Goal: Transaction & Acquisition: Purchase product/service

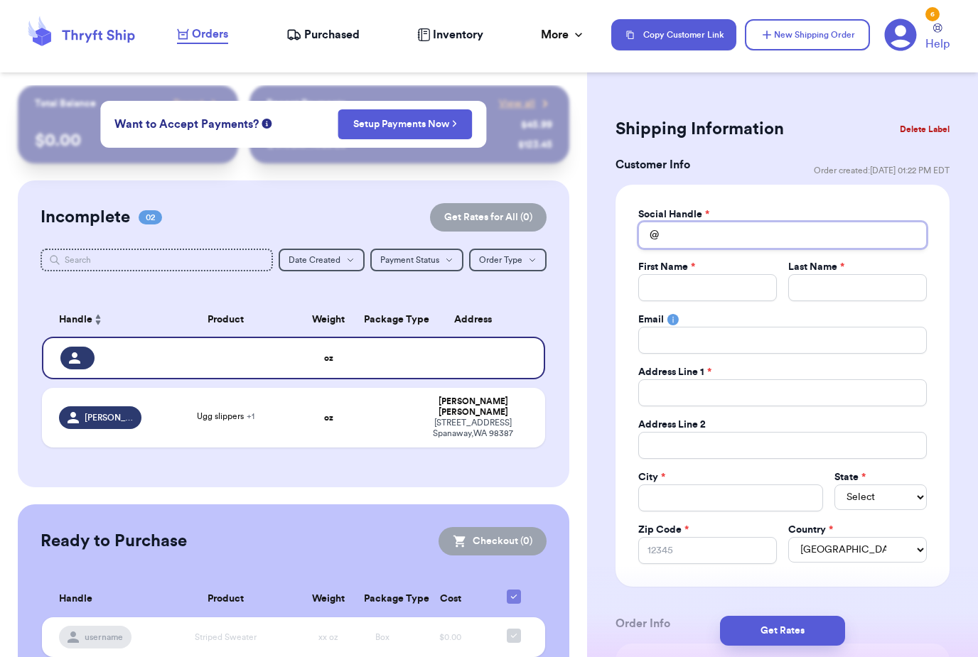
click at [736, 233] on input "Total Amount Paid" at bounding box center [782, 235] width 289 height 27
type input "S"
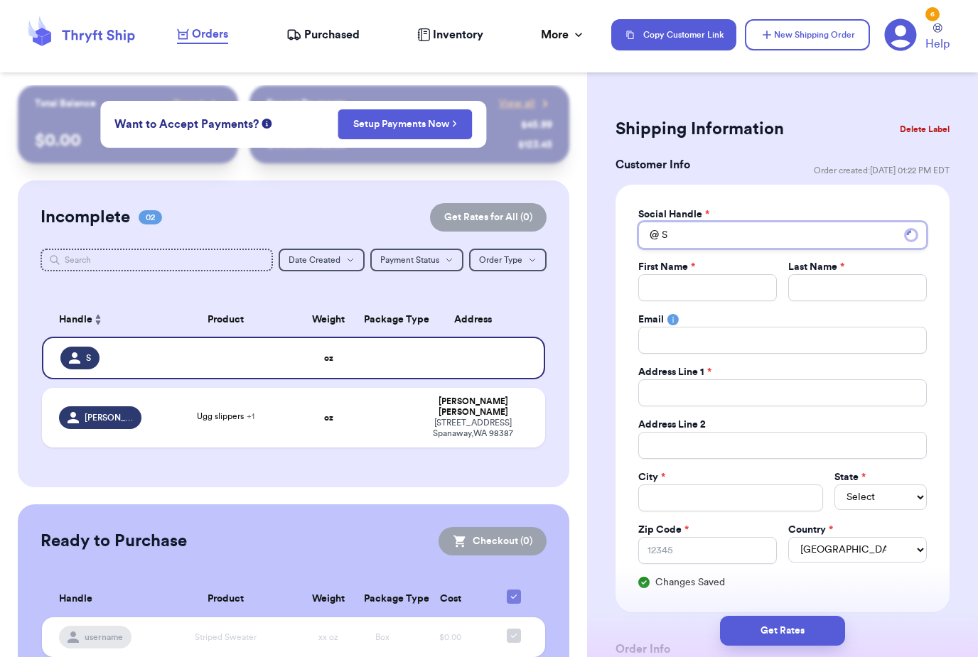
type input "St"
type input "Ste"
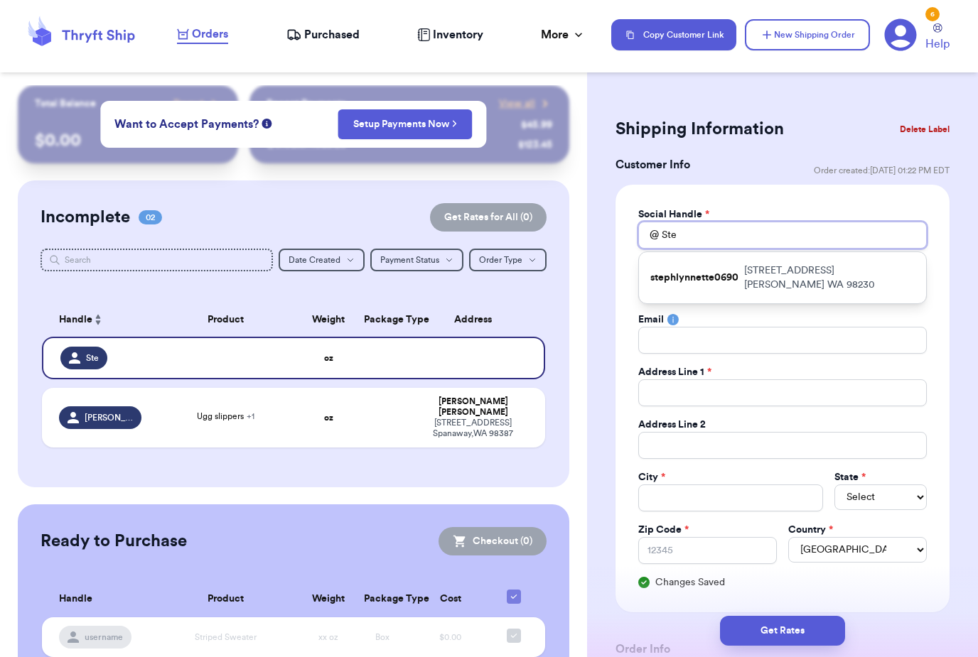
type input "St"
type input "S"
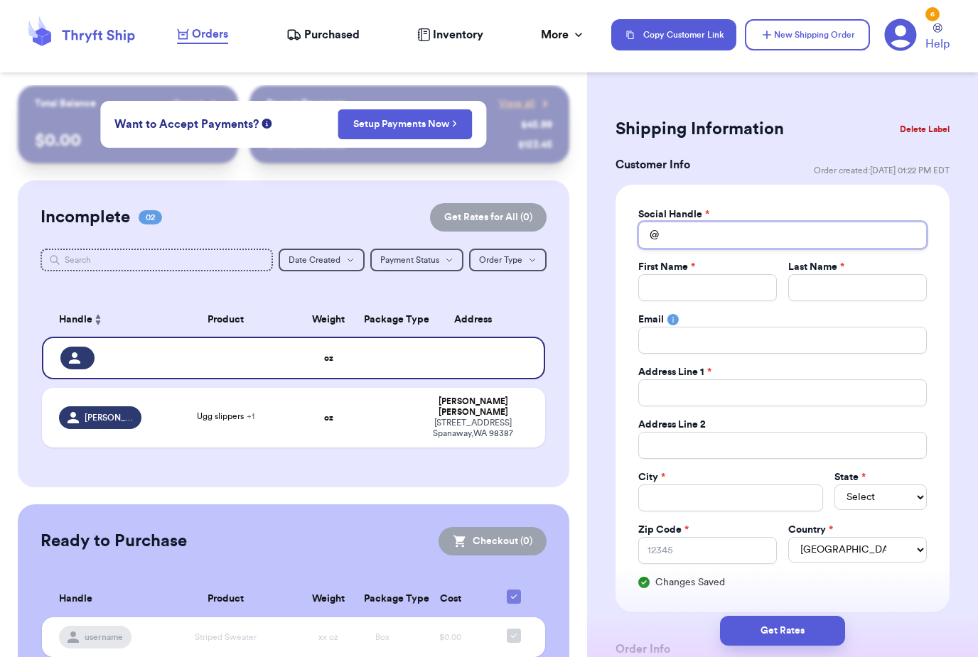
type input "S"
type input "Sa"
type input "Sar"
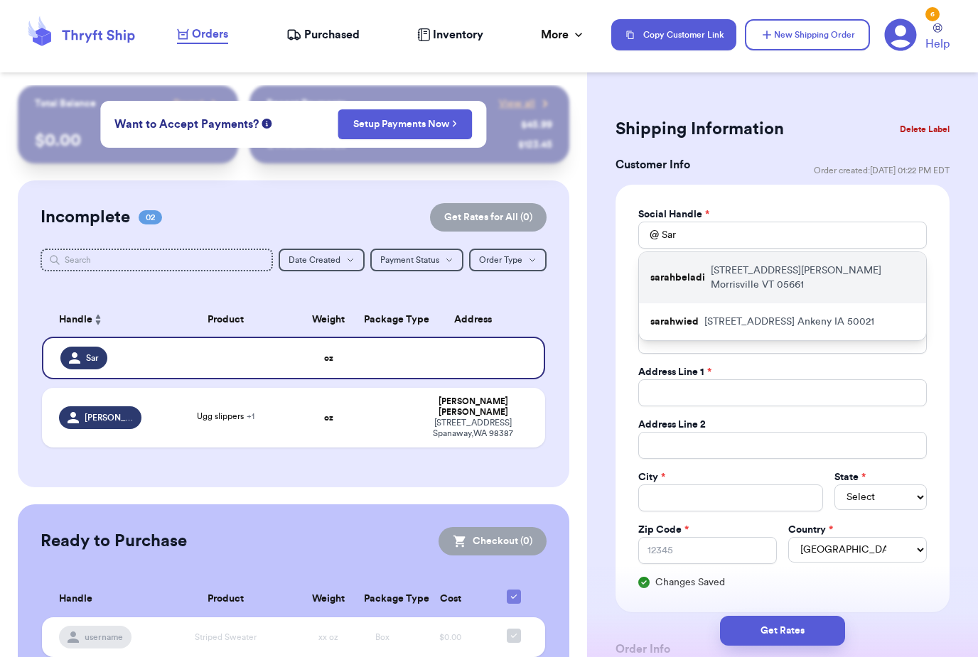
click at [797, 259] on div "sarahbeladi [STREET_ADDRESS][PERSON_NAME]" at bounding box center [782, 277] width 287 height 51
type input "sarahbeladi"
type input "[PERSON_NAME]"
type input "Beladi"
type input "[EMAIL_ADDRESS][DOMAIN_NAME]"
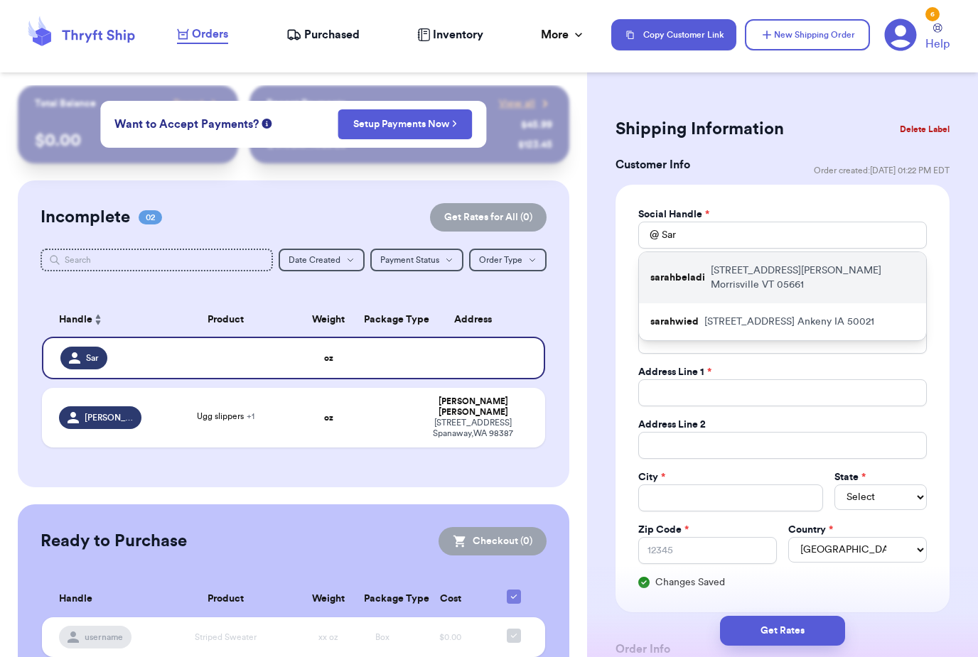
type input "[STREET_ADDRESS][PERSON_NAME]"
type input "Morrisville"
select select "VT"
type input "05661"
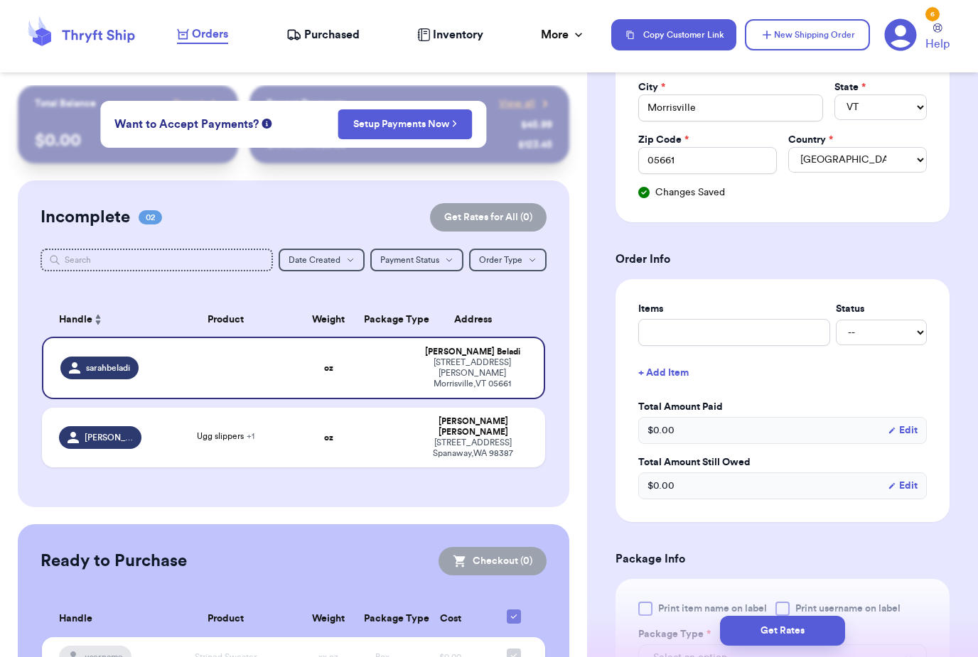
scroll to position [394, 0]
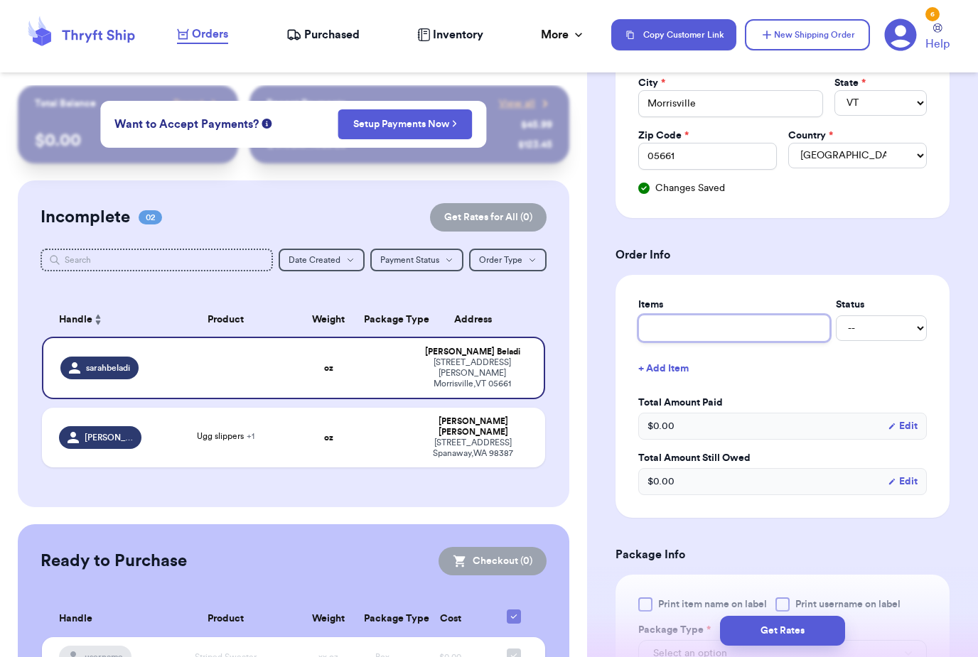
click at [745, 320] on input "text" at bounding box center [734, 328] width 192 height 27
type input "P"
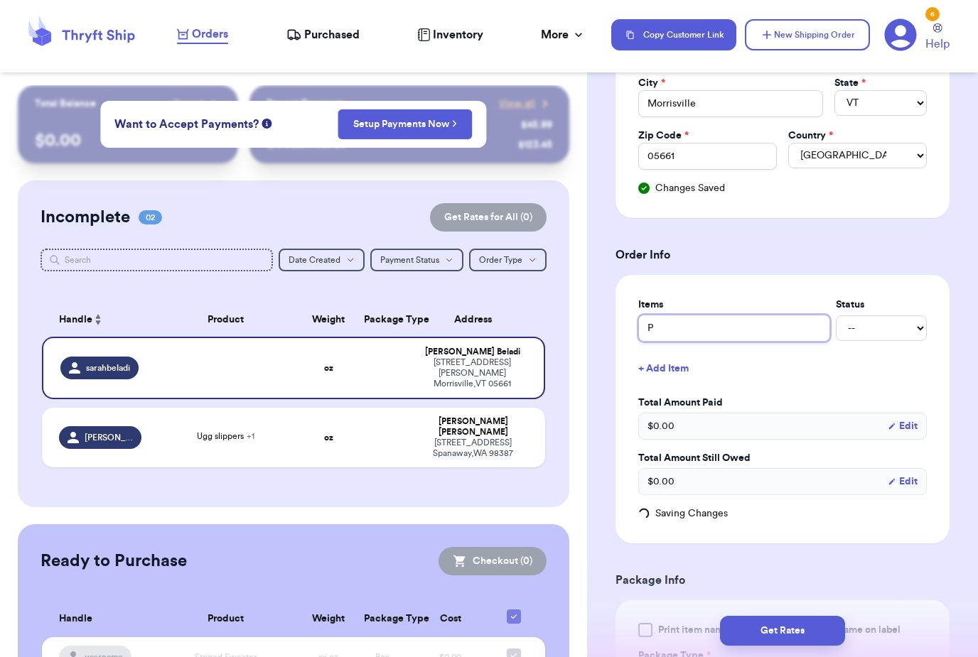
type input "Pi"
type input "Pic"
type input "Picc"
type input "Picco"
type input "Piccol"
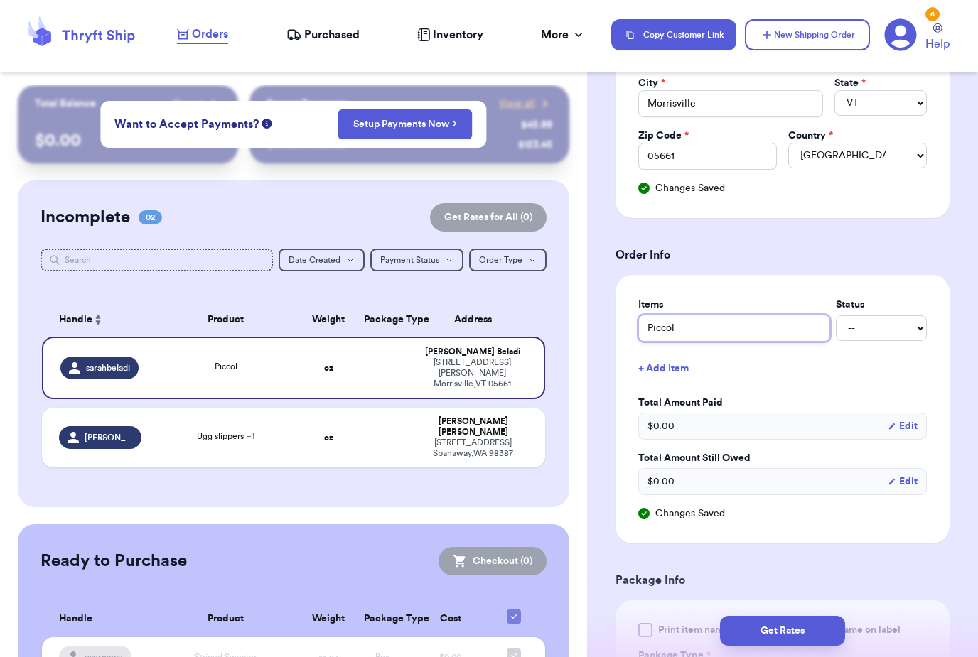
type input "Piccoli"
type input "Piccolin"
type input "Piccolina"
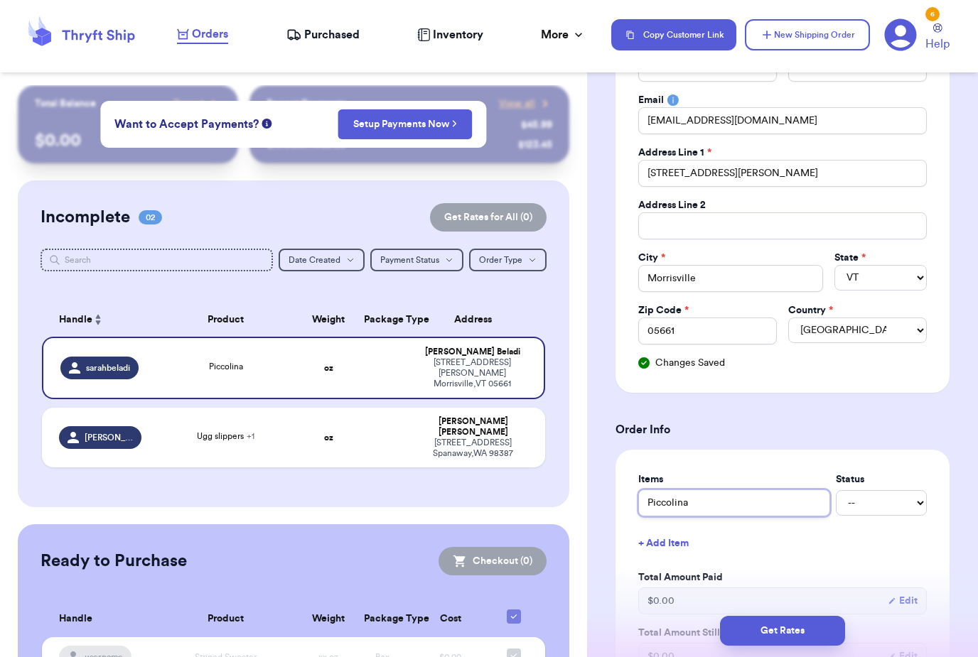
scroll to position [389, 0]
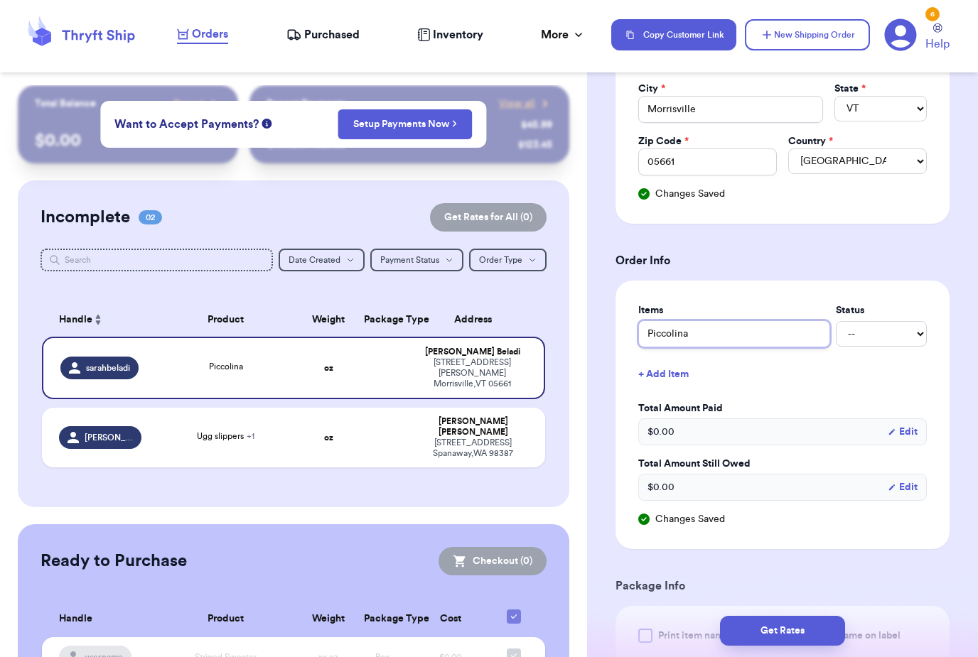
type input "Piccolina"
click at [673, 373] on button "+ Add Item" at bounding box center [782, 374] width 300 height 31
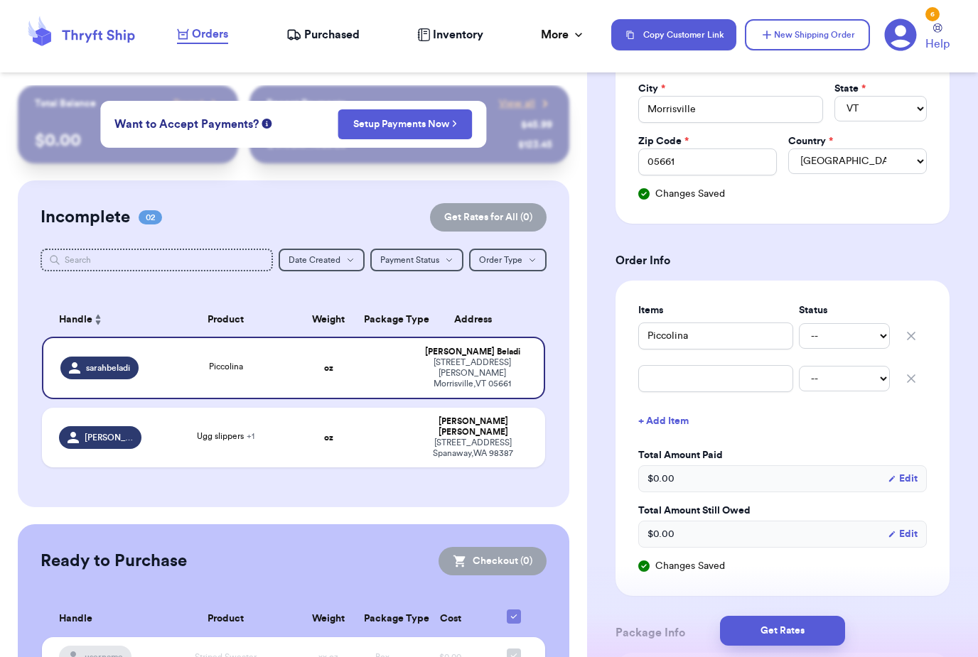
scroll to position [394, 0]
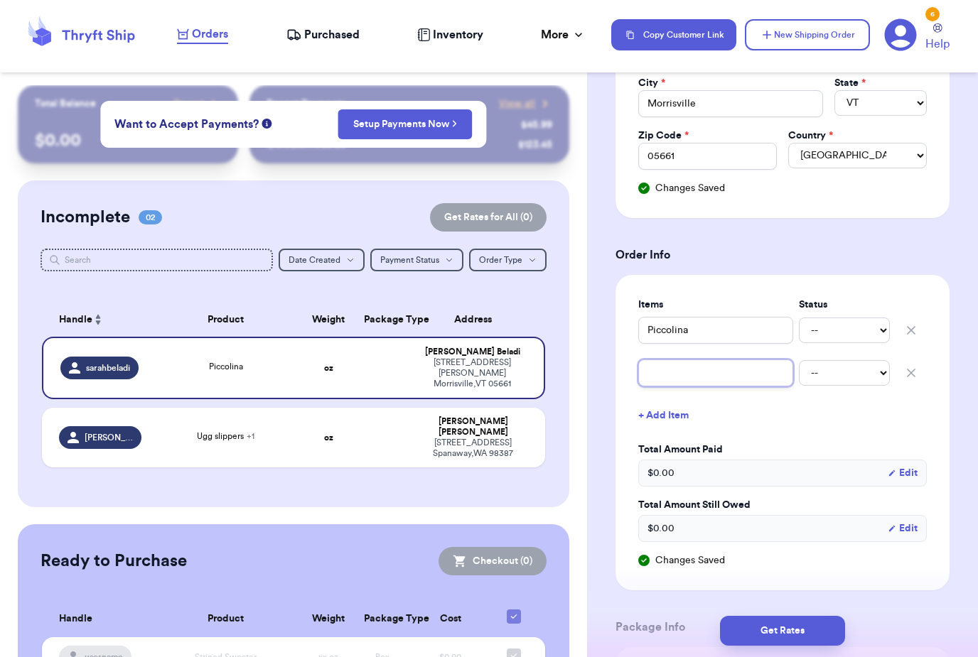
click at [706, 374] on input "text" at bounding box center [715, 373] width 155 height 27
type input "K"
type input "KQ"
type input "KQ e"
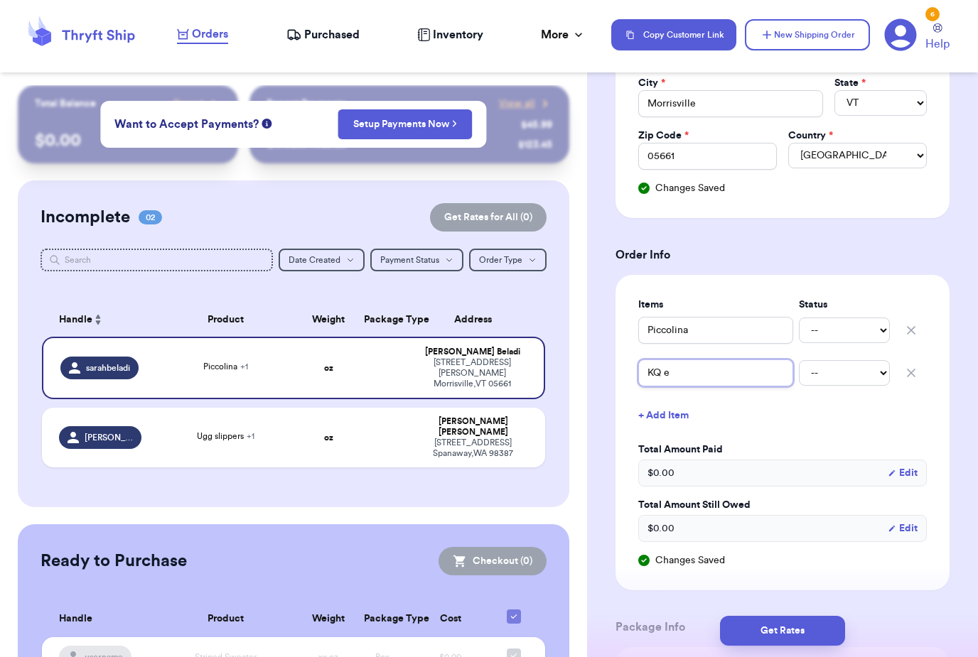
type input "KQ"
type input "KQ y"
type input "KQ ye"
type input "KQ yel"
type input "KQ yell"
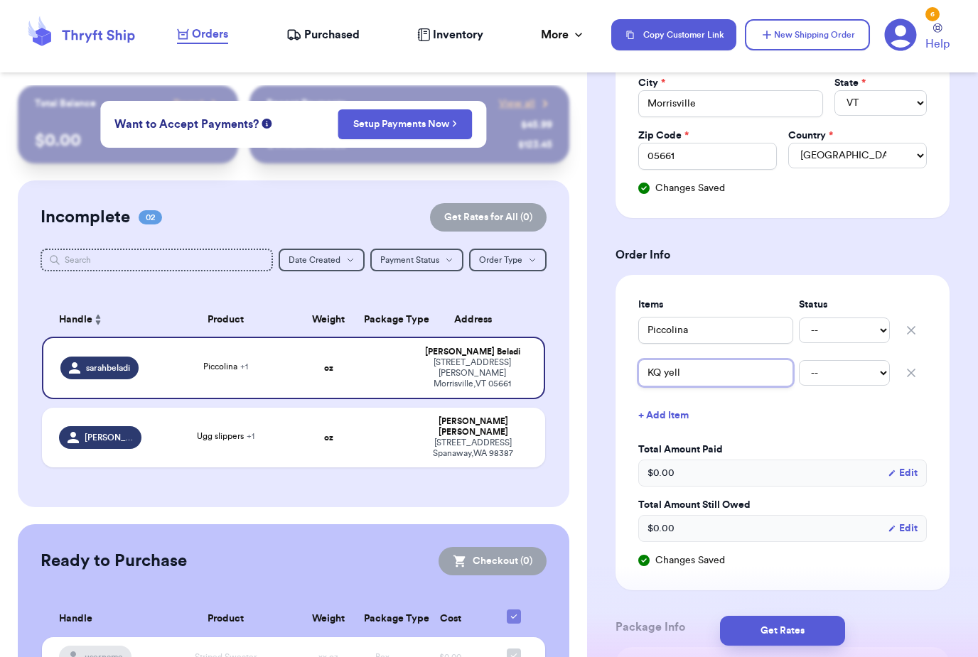
type input "KQ yello"
type input "KQ yellow"
click at [653, 421] on button "+ Add Item" at bounding box center [782, 415] width 300 height 31
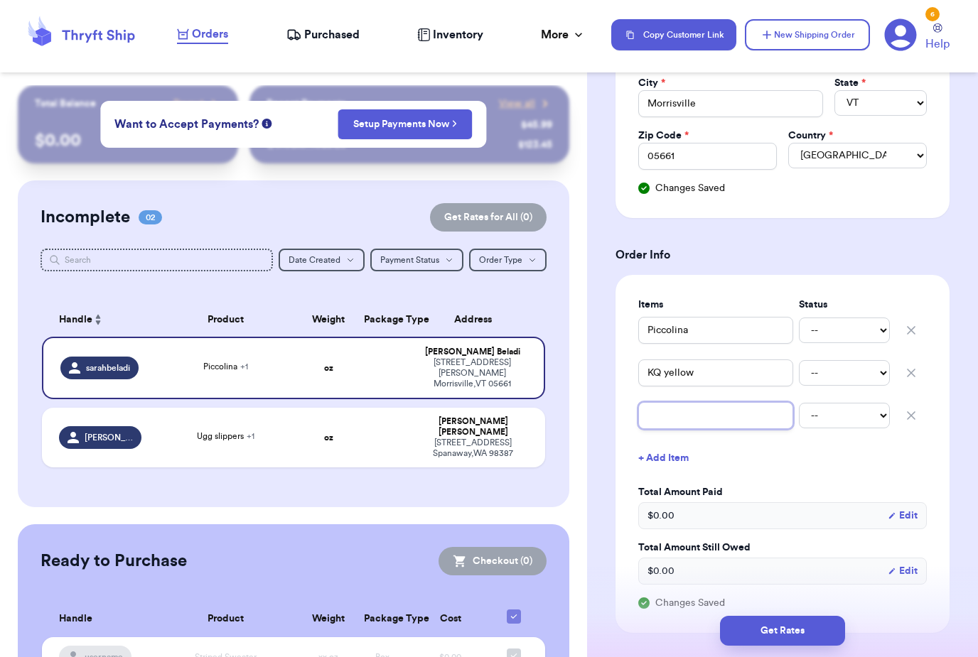
click at [690, 414] on input "text" at bounding box center [715, 415] width 155 height 27
type input "W"
type input "WN"
type input "WN l"
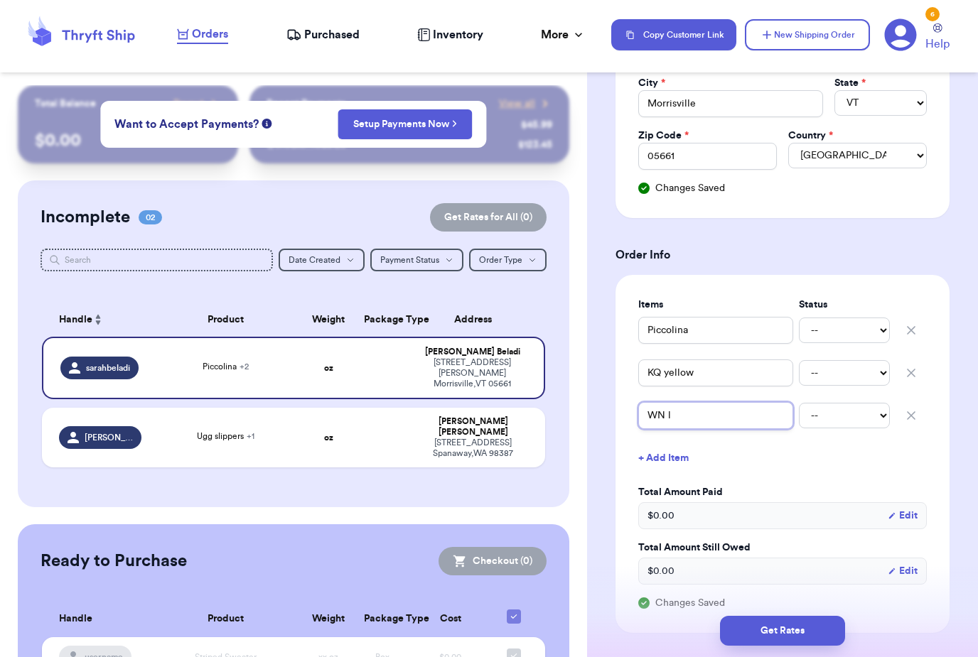
type input "WN"
type input "WN m"
type input "WN mu"
type input "WN mul"
type input "WN mult"
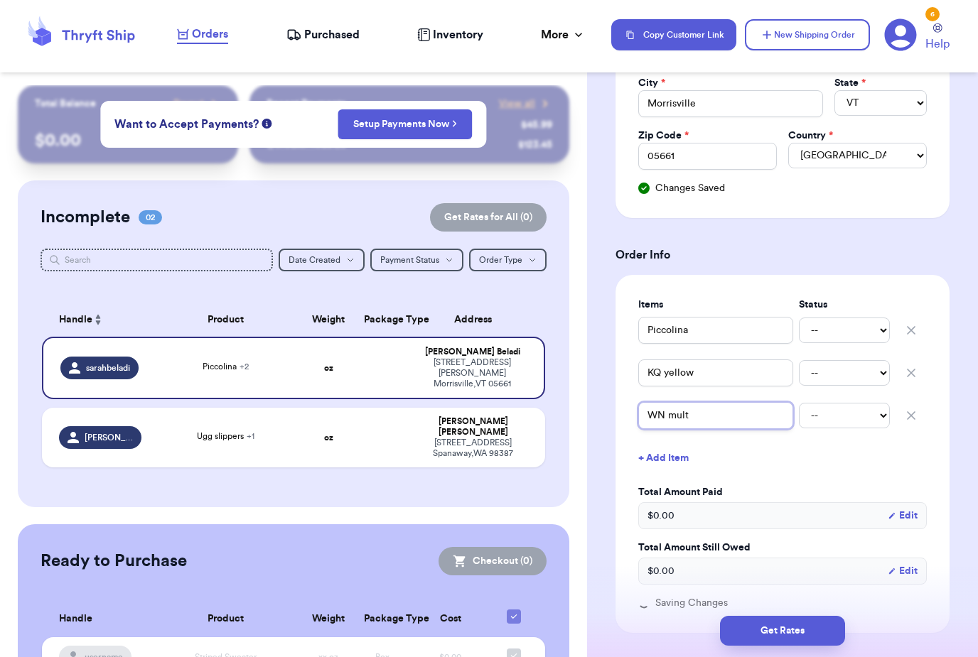
type input "WN multi"
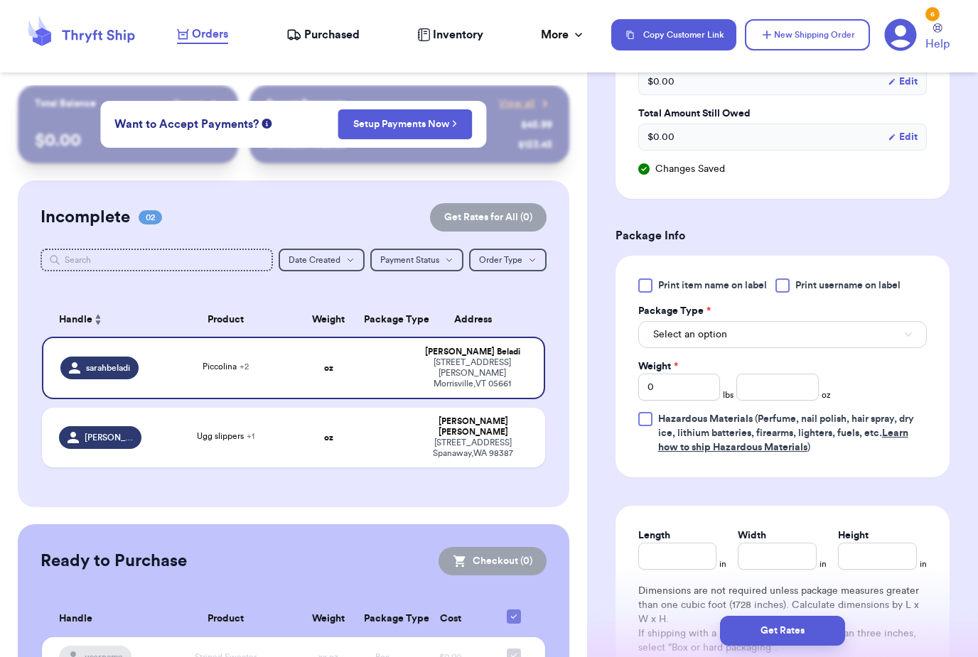
scroll to position [828, 0]
type input "WN multi"
click at [739, 279] on span "Print item name on label" at bounding box center [712, 286] width 109 height 14
click at [0, 0] on input "Print item name on label" at bounding box center [0, 0] width 0 height 0
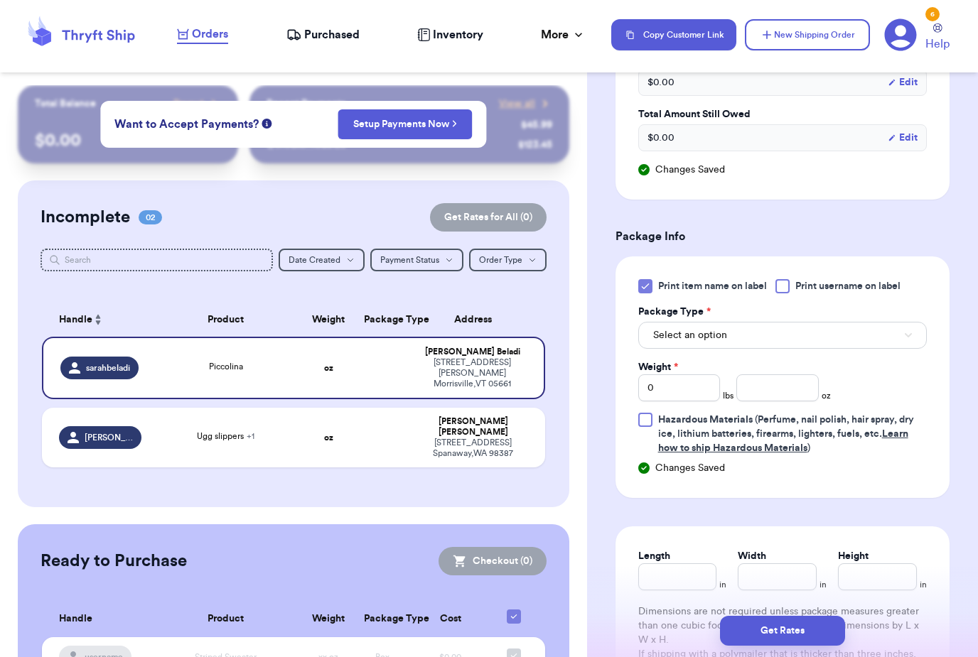
click at [851, 281] on span "Print username on label" at bounding box center [847, 286] width 105 height 14
click at [0, 0] on input "Print username on label" at bounding box center [0, 0] width 0 height 0
click at [767, 333] on button "Select an option" at bounding box center [782, 335] width 289 height 27
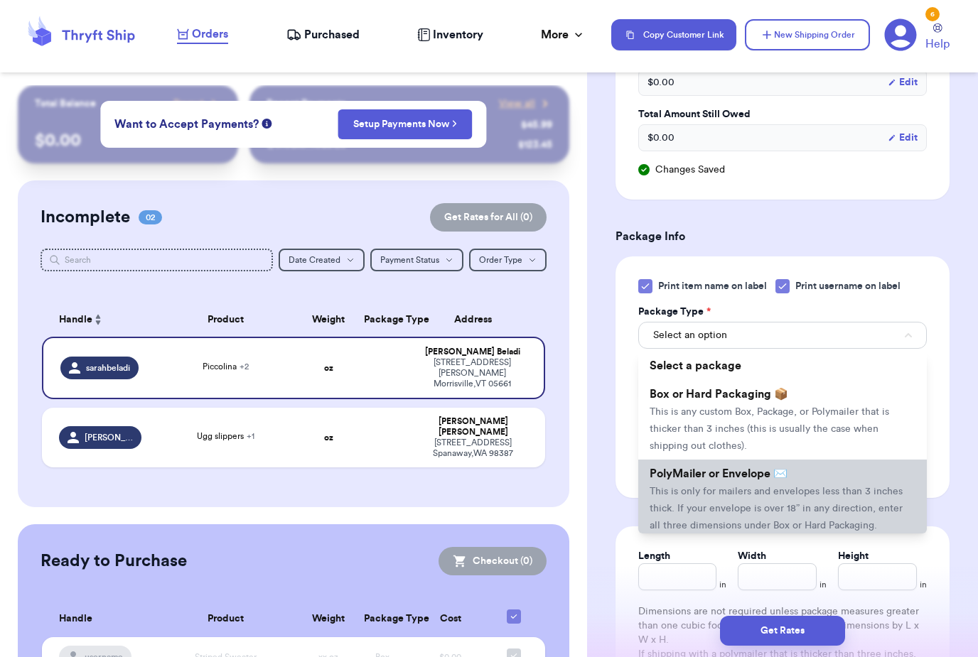
click at [748, 487] on span "This is only for mailers and envelopes less than 3 inches thick. If your envelo…" at bounding box center [775, 509] width 253 height 44
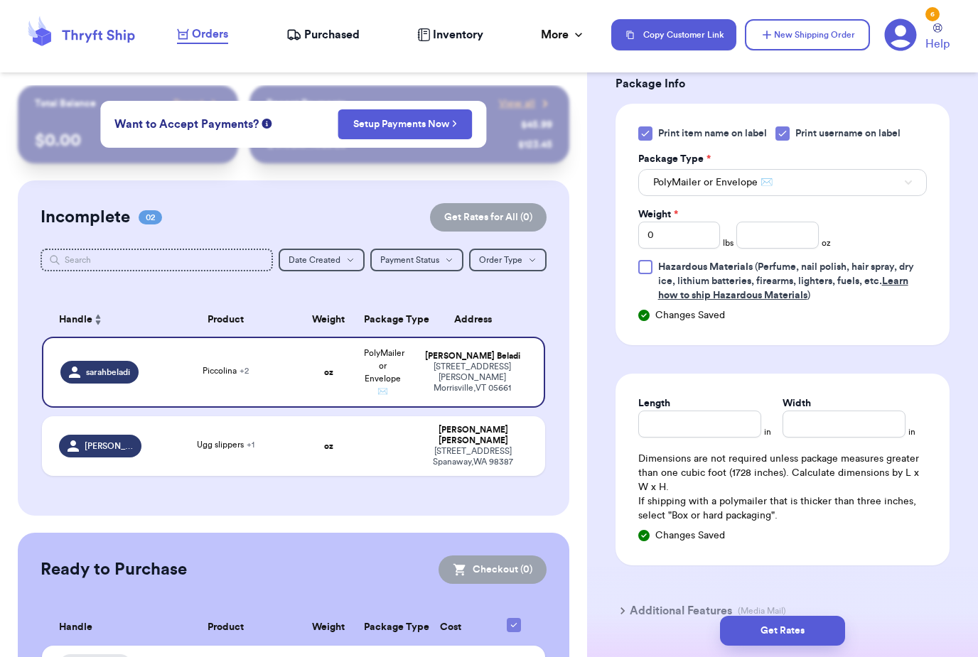
scroll to position [942, 0]
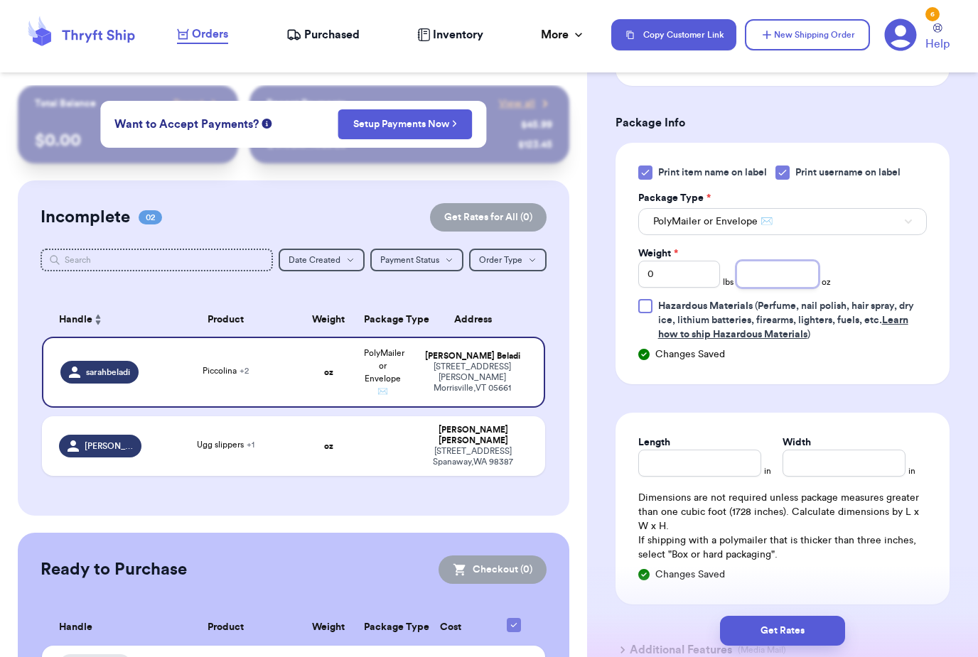
click at [775, 280] on input "number" at bounding box center [777, 274] width 82 height 27
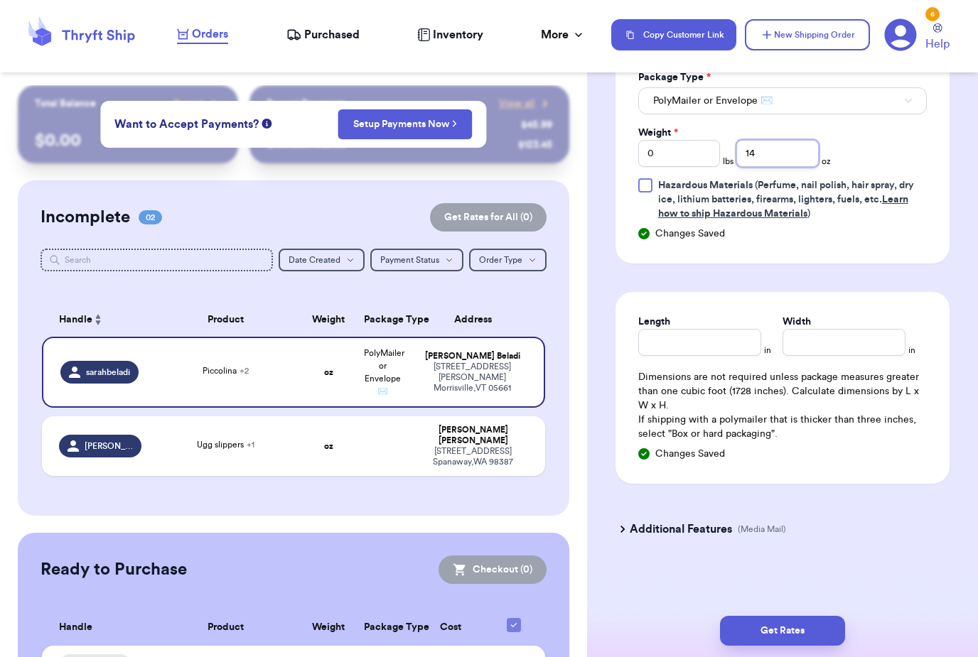
scroll to position [1062, 0]
type input "14"
click at [697, 338] on input "Length" at bounding box center [699, 342] width 123 height 27
type input "9"
click at [828, 331] on input "Width *" at bounding box center [843, 342] width 123 height 27
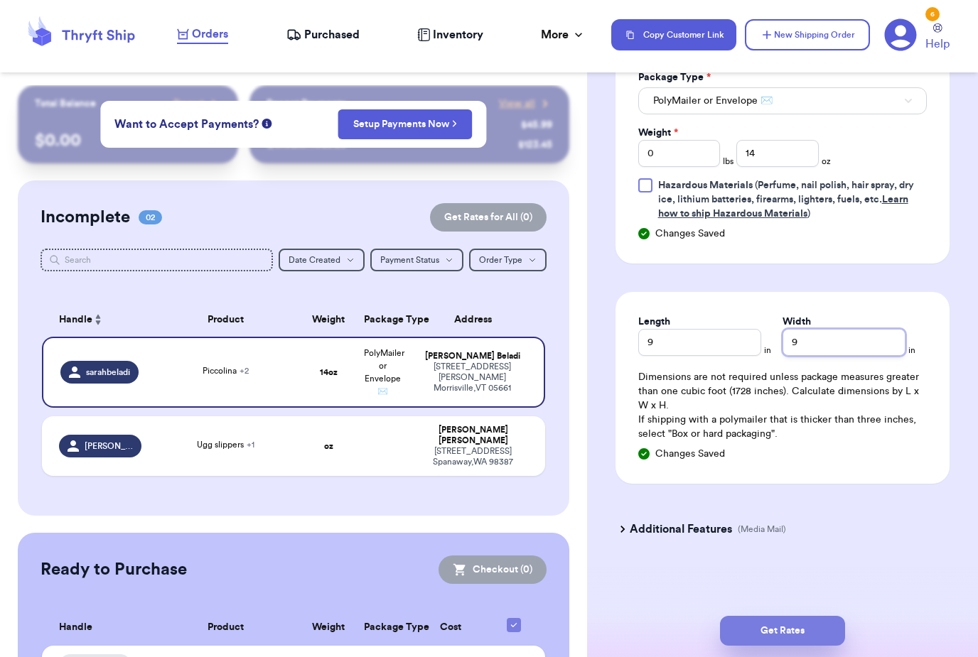
type input "9"
click at [827, 616] on button "Get Rates" at bounding box center [782, 631] width 125 height 30
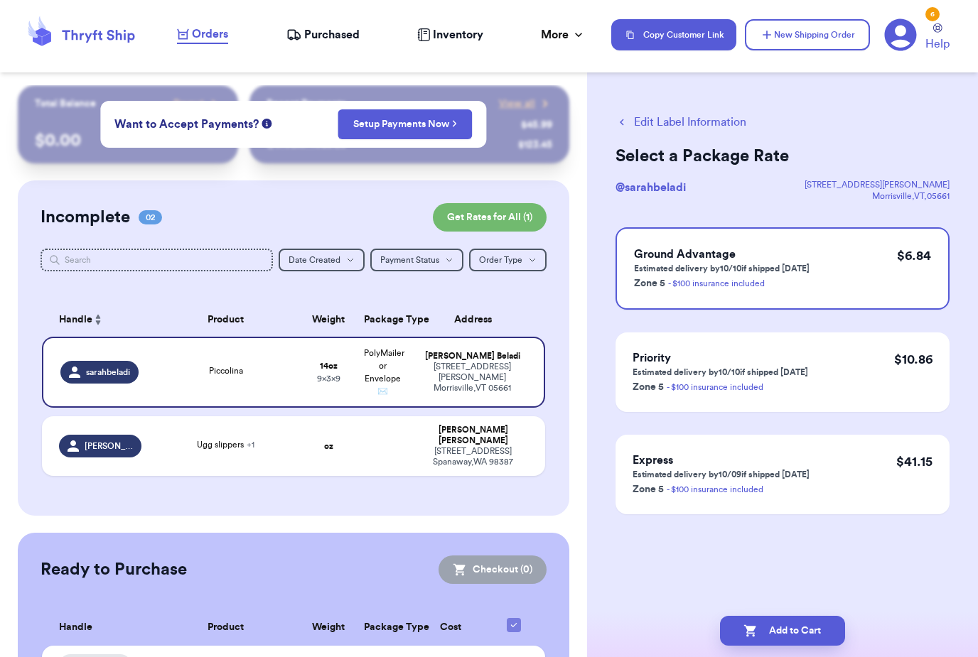
click at [792, 616] on button "Add to Cart" at bounding box center [782, 631] width 125 height 30
checkbox input "true"
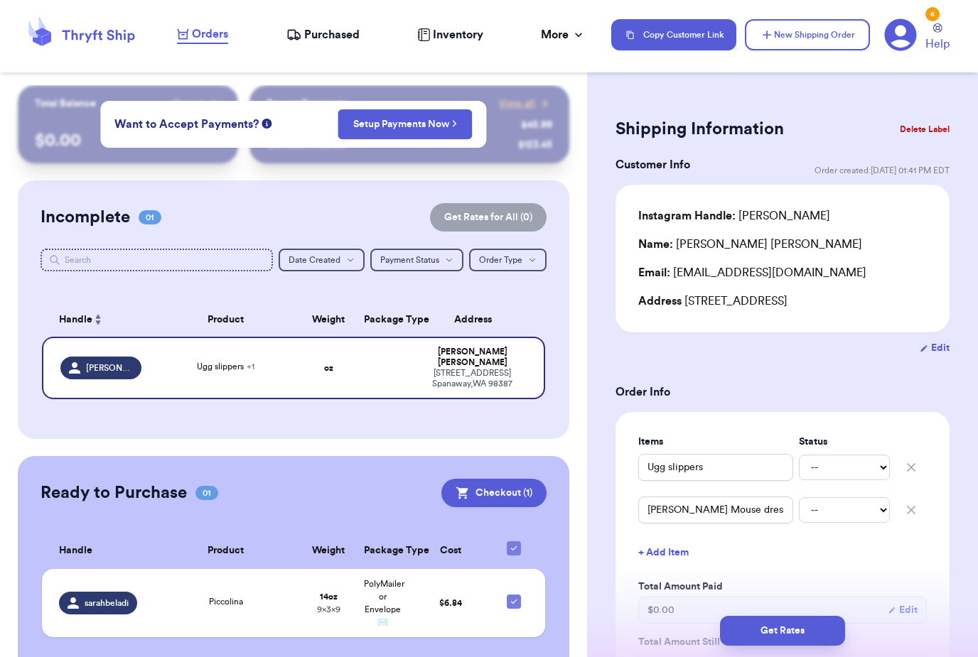
click at [499, 653] on div "Ready to Purchase 01 Checkout ( 1 ) Checkout ( 1 ) Handle Product Weight Packag…" at bounding box center [293, 566] width 551 height 221
click at [526, 479] on button "Checkout ( 1 )" at bounding box center [493, 493] width 105 height 28
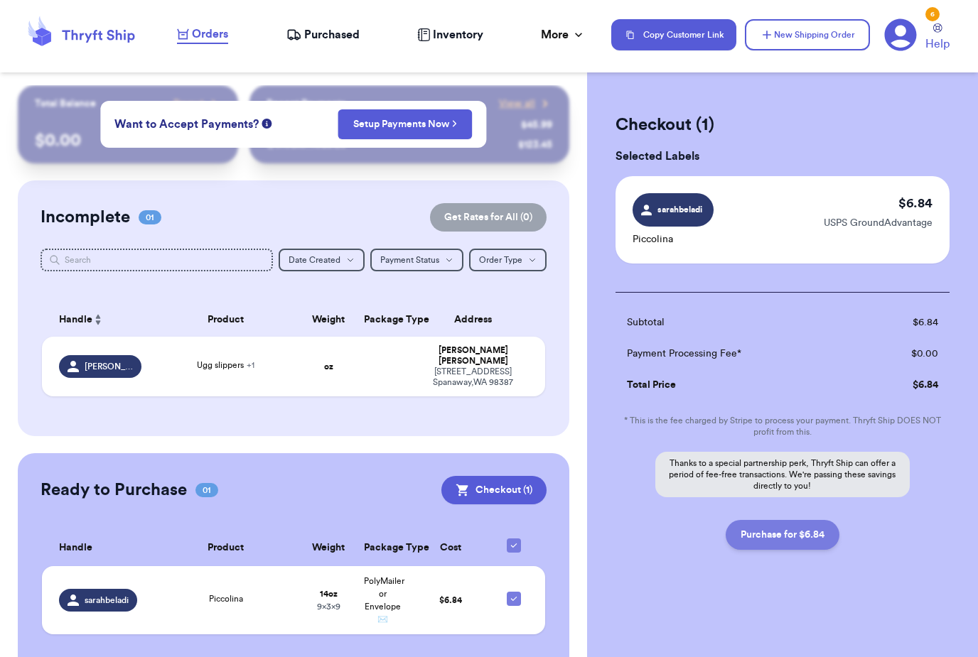
click at [791, 531] on button "Purchase for $6.84" at bounding box center [783, 535] width 114 height 30
checkbox input "false"
checkbox input "true"
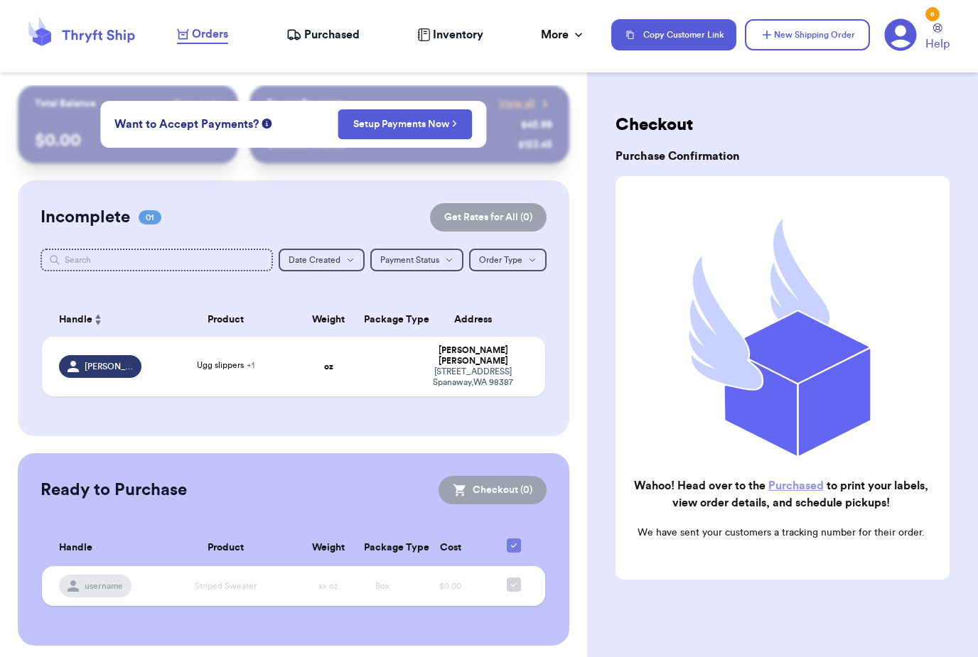
click at [338, 42] on span "Purchased" at bounding box center [331, 34] width 55 height 17
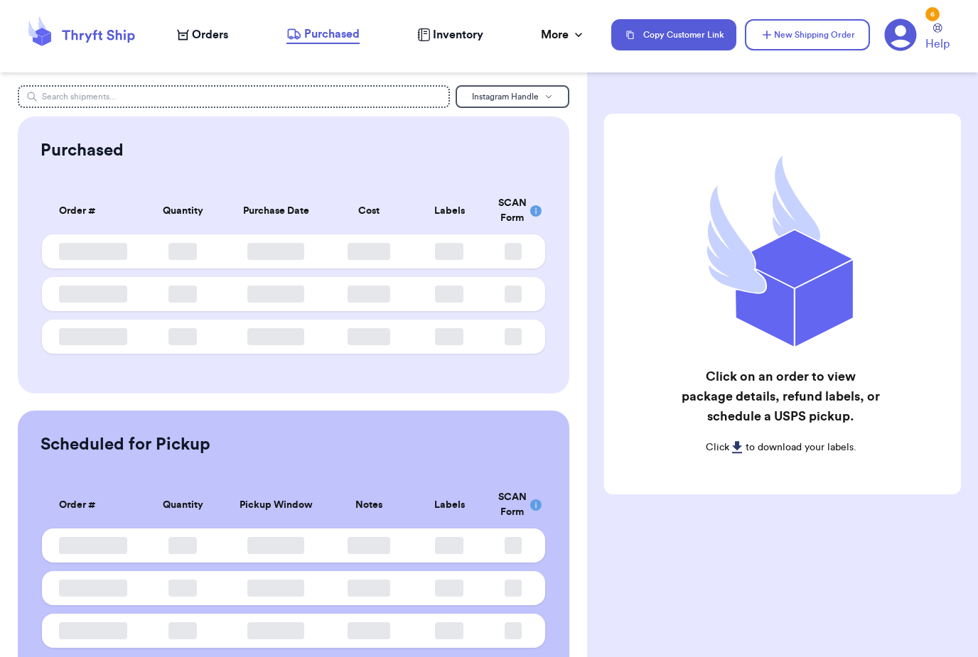
scroll to position [0, 0]
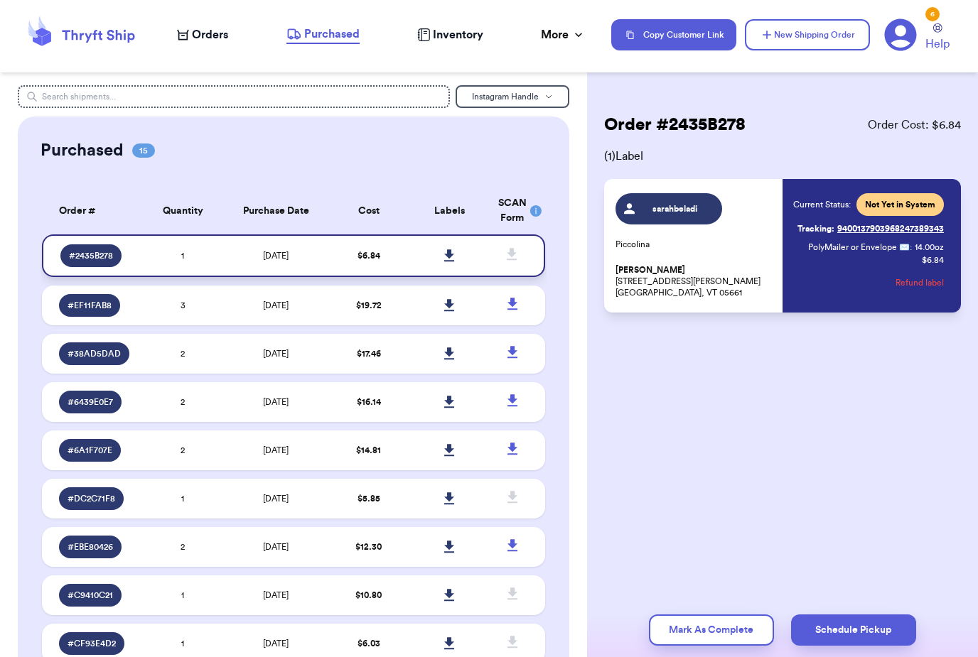
click at [449, 261] on icon at bounding box center [449, 255] width 10 height 12
